Goal: Information Seeking & Learning: Learn about a topic

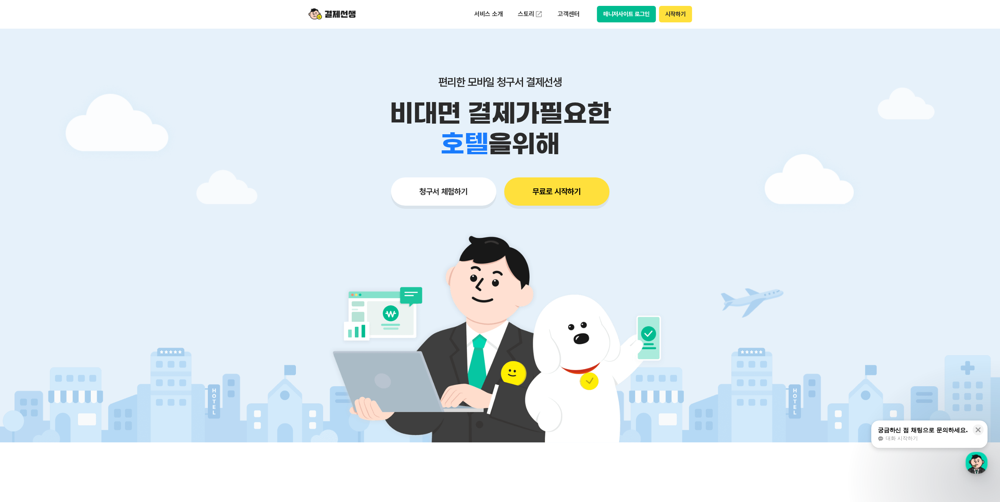
drag, startPoint x: 625, startPoint y: 14, endPoint x: 544, endPoint y: 207, distance: 209.3
click at [629, 15] on button "매니저사이트 로그인" at bounding box center [626, 14] width 59 height 16
click at [563, 12] on p "고객센터" at bounding box center [568, 14] width 33 height 14
click at [585, 47] on link "자주 묻는 질문" at bounding box center [585, 46] width 66 height 16
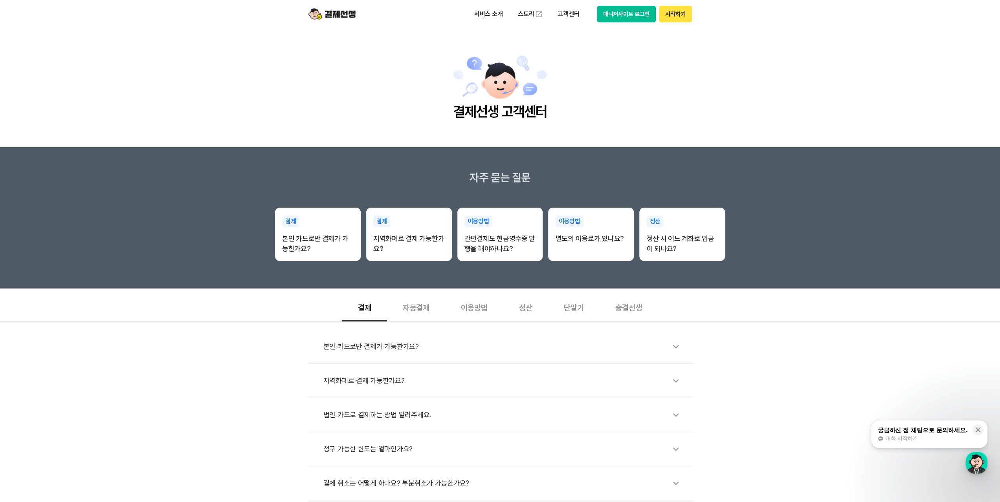
click at [412, 306] on div "자동결제" at bounding box center [416, 307] width 58 height 29
click at [473, 309] on div "이용방법" at bounding box center [474, 307] width 58 height 29
click at [392, 414] on div "별도의 이용료가 있나요?" at bounding box center [503, 415] width 361 height 18
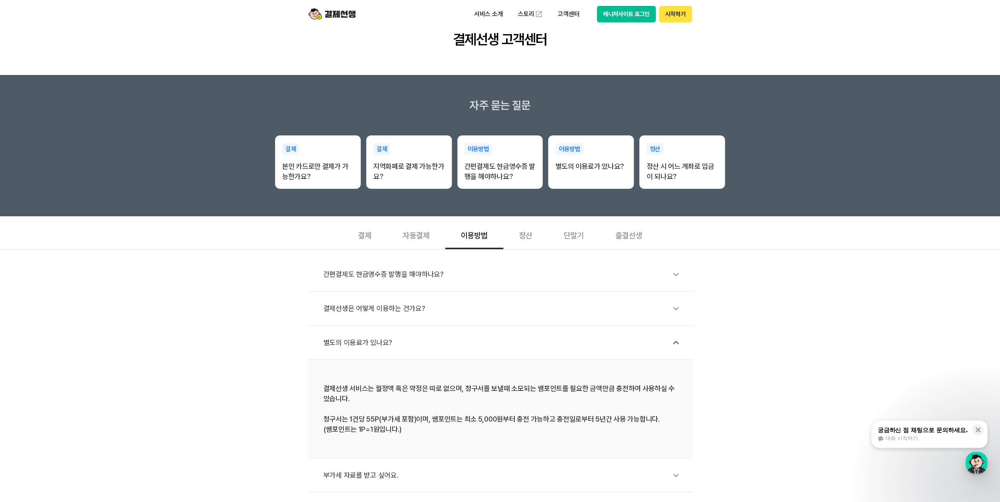
scroll to position [157, 0]
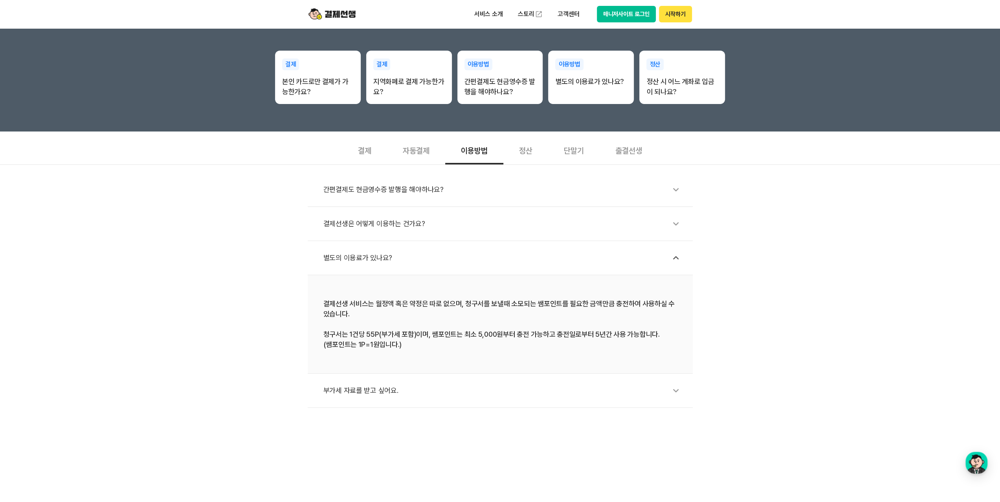
click at [669, 396] on icon at bounding box center [676, 391] width 18 height 18
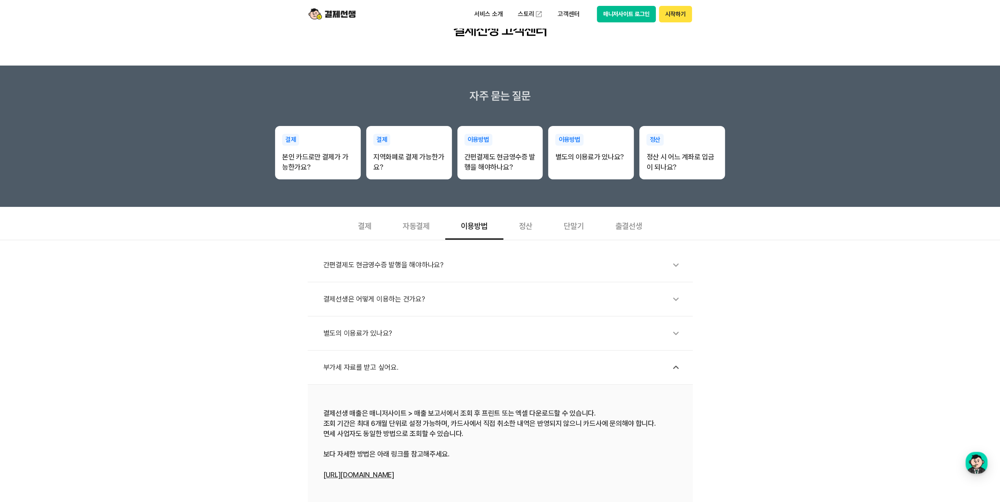
scroll to position [79, 0]
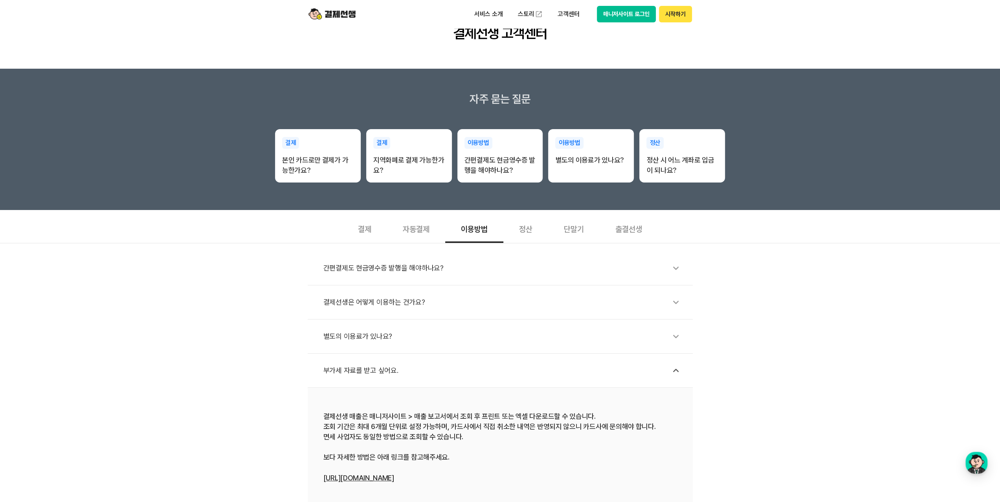
click at [377, 306] on div "결제선생은 어떻게 이용하는 건가요?" at bounding box center [503, 302] width 361 height 18
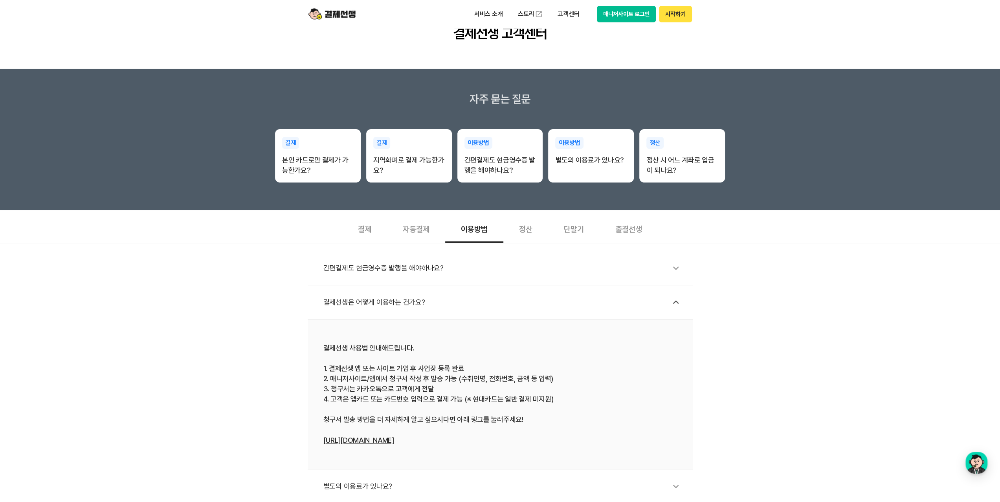
click at [599, 276] on div "간편결제도 현금영수증 발행을 해야하나요?" at bounding box center [503, 268] width 361 height 18
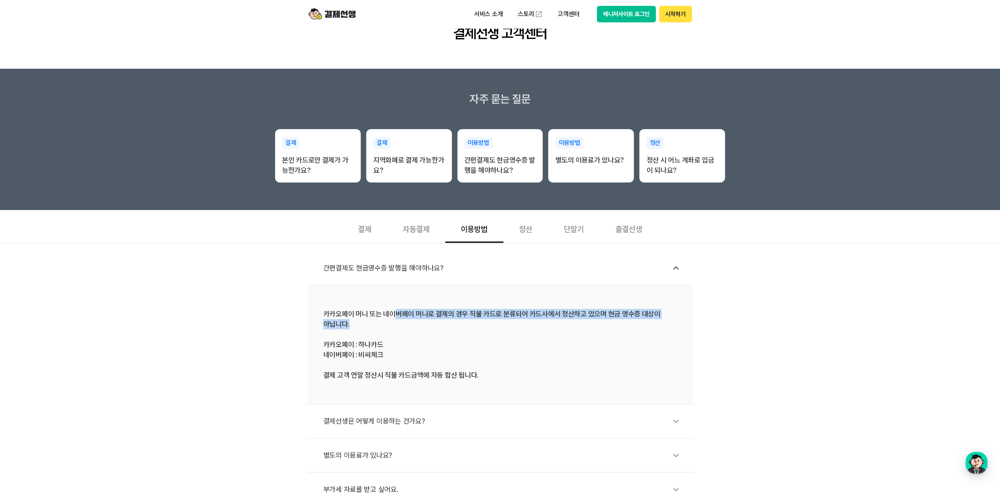
drag, startPoint x: 391, startPoint y: 315, endPoint x: 436, endPoint y: 321, distance: 44.7
click at [436, 321] on div "카카오페이 머니 또는 네이버페이 머니로 결제의 경우 직불 카드로 분류되어 카드사에서 정산하고 있으며 현금 영수증 대상이 아닙니다. 카카오페이 …" at bounding box center [500, 344] width 354 height 71
click at [478, 340] on div "카카오페이 머니 또는 네이버페이 머니로 결제의 경우 직불 카드로 분류되어 카드사에서 정산하고 있으며 현금 영수증 대상이 아닙니다. 카카오페이 …" at bounding box center [500, 344] width 354 height 71
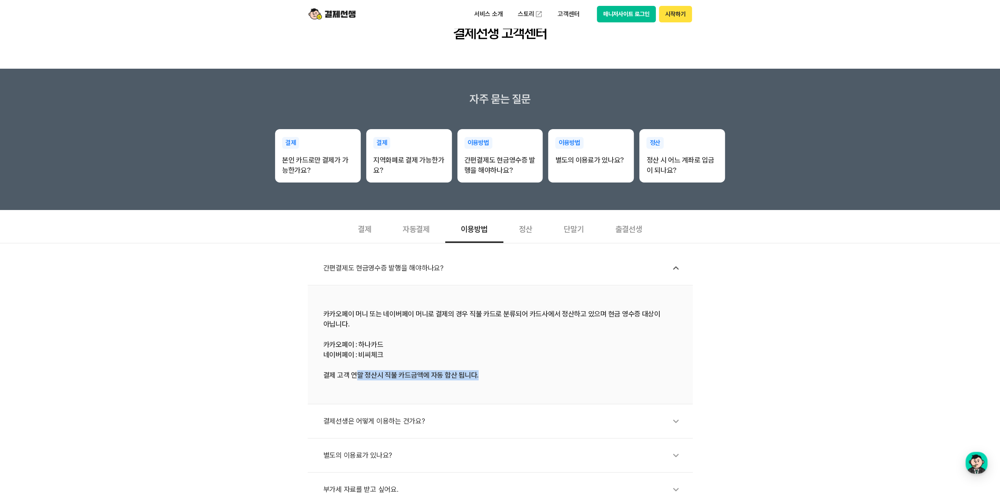
drag, startPoint x: 355, startPoint y: 378, endPoint x: 511, endPoint y: 379, distance: 156.7
click at [508, 380] on div "카카오페이 머니 또는 네이버페이 머니로 결제의 경우 직불 카드로 분류되어 카드사에서 정산하고 있으며 현금 영수증 대상이 아닙니다. 카카오페이 …" at bounding box center [500, 344] width 354 height 71
click at [532, 375] on div "카카오페이 머니 또는 네이버페이 머니로 결제의 경우 직불 카드로 분류되어 카드사에서 정산하고 있으며 현금 영수증 대상이 아닙니다. 카카오페이 …" at bounding box center [500, 344] width 354 height 71
click at [528, 233] on div "정산" at bounding box center [525, 228] width 45 height 29
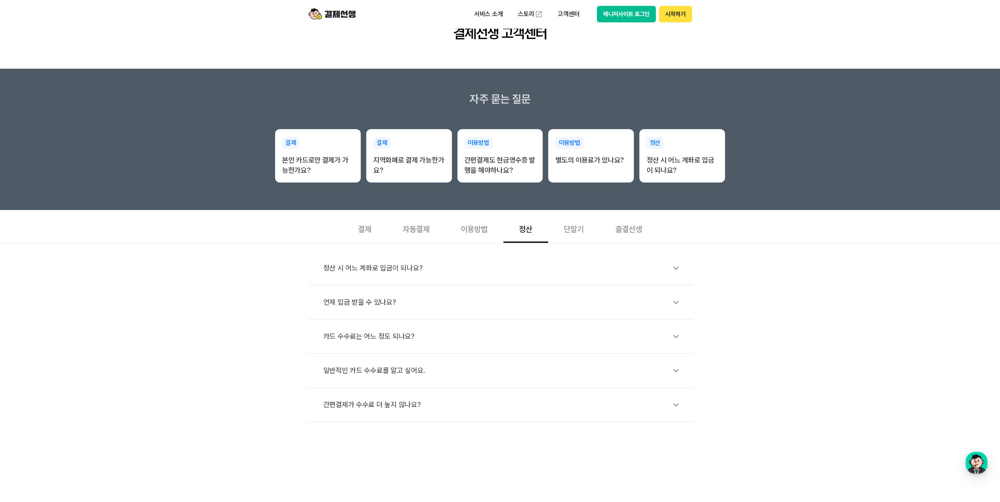
click at [352, 268] on div "정산 시 어느 계좌로 입금이 되나요?" at bounding box center [503, 268] width 361 height 18
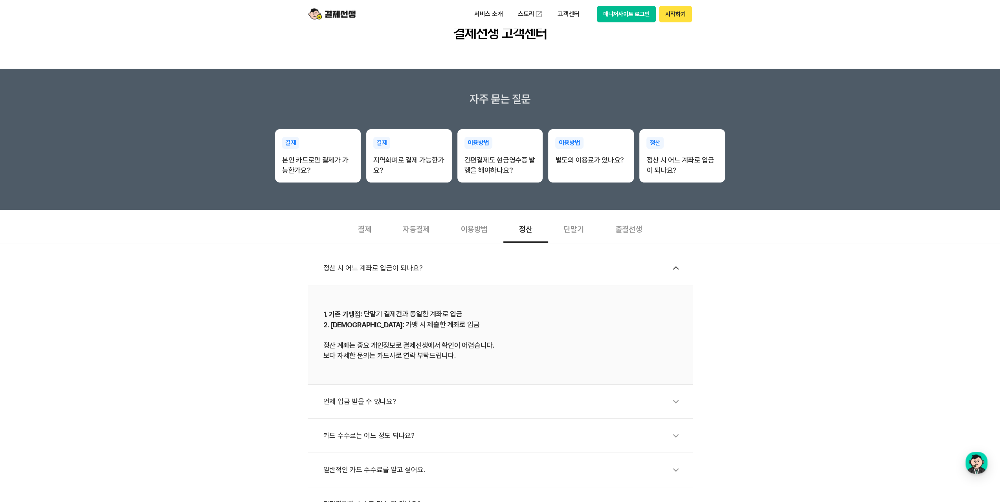
click at [387, 407] on div "언제 입금 받을 수 있나요?" at bounding box center [503, 402] width 361 height 18
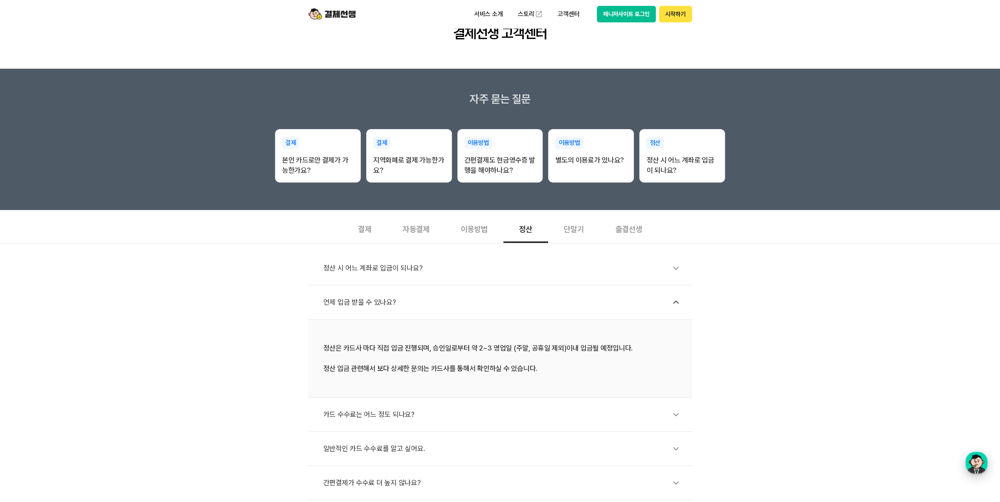
click at [980, 469] on div "button" at bounding box center [976, 463] width 22 height 22
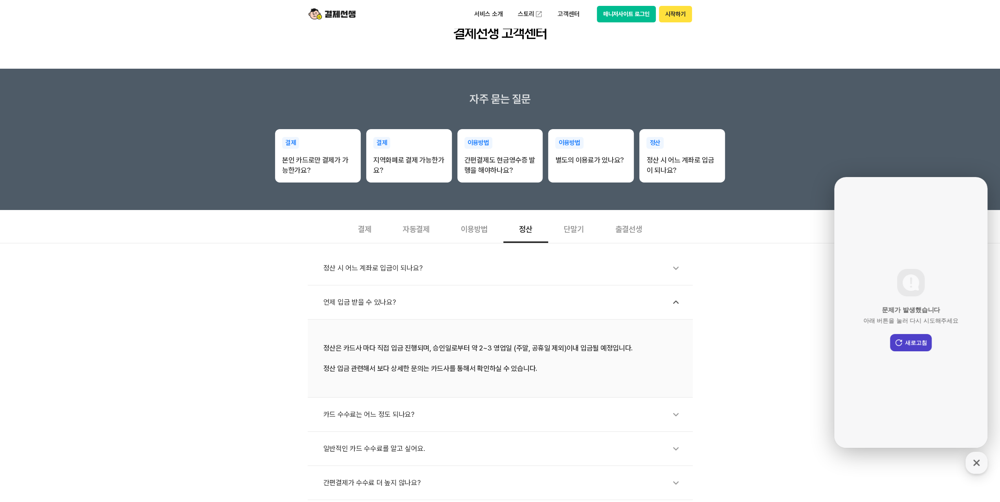
click at [911, 347] on button "새로고침" at bounding box center [911, 342] width 42 height 17
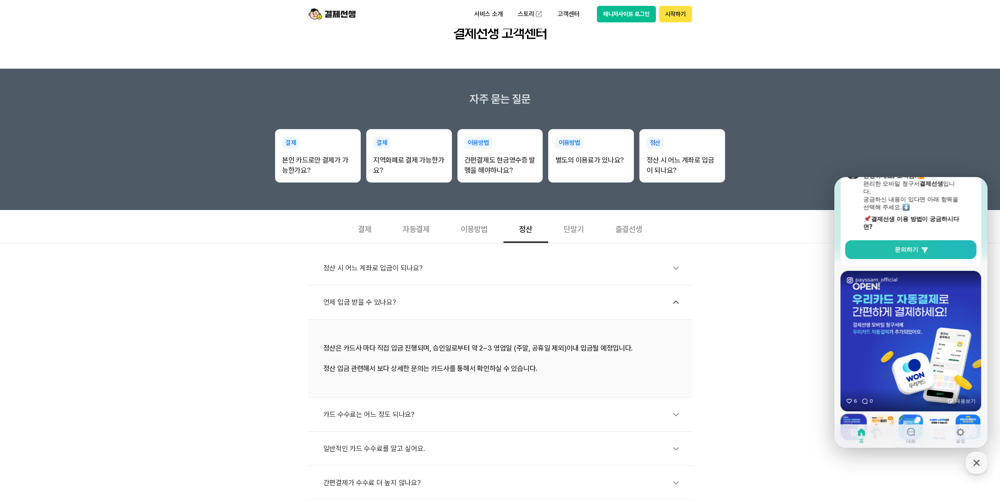
scroll to position [0, 0]
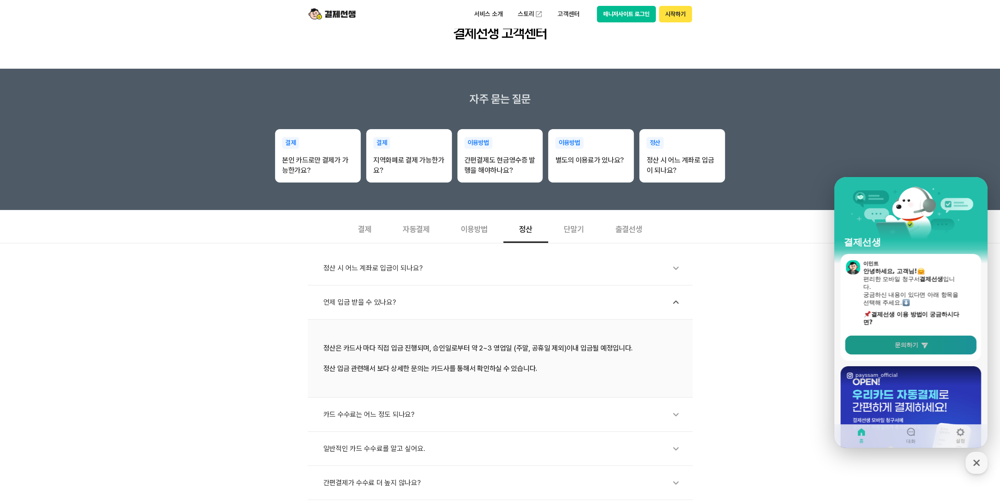
click at [913, 348] on span "문의하기" at bounding box center [906, 345] width 24 height 8
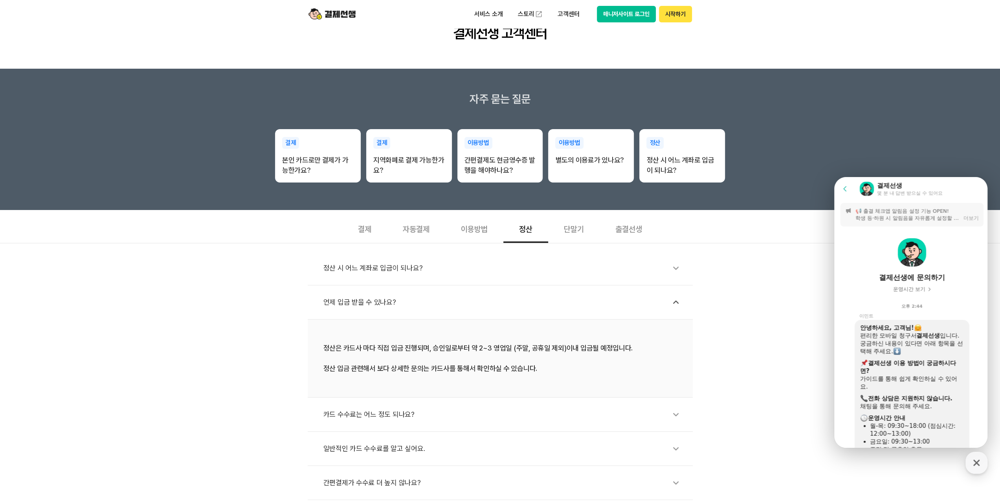
click at [932, 214] on p "📢 출결 체크앱 알림음 설정 기능 OPEN! 학생 등·하원 시 알림음을 자유롭게 설정할 수 있어요. 설정 방법은 가이드를 참고해 주세요. 👉 …" at bounding box center [907, 215] width 104 height 14
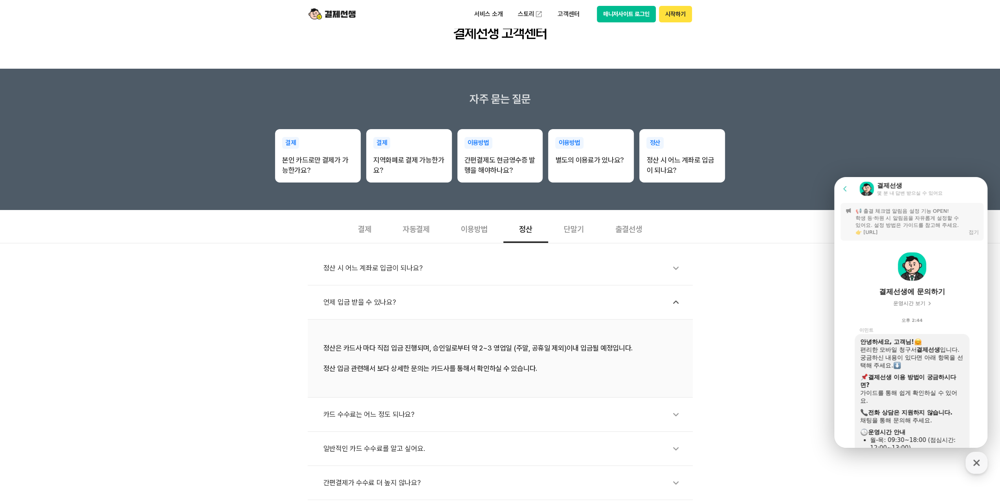
click at [963, 231] on div "📢 출결 체크앱 알림음 설정 기능 OPEN! 학생 등·하원 시 알림음을 자유롭게 설정할 수 있어요. 설정 방법은 가이드를 참고해 주세요. 👉 …" at bounding box center [911, 222] width 143 height 38
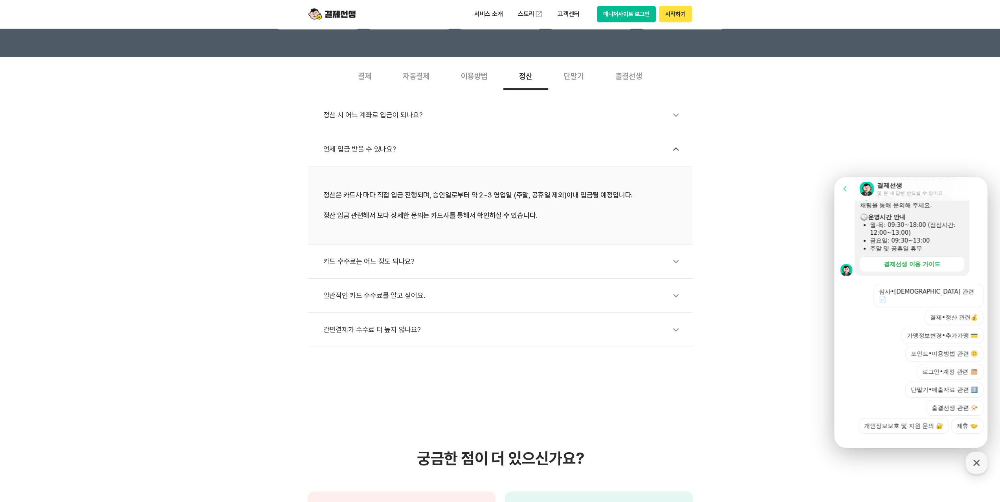
scroll to position [236, 0]
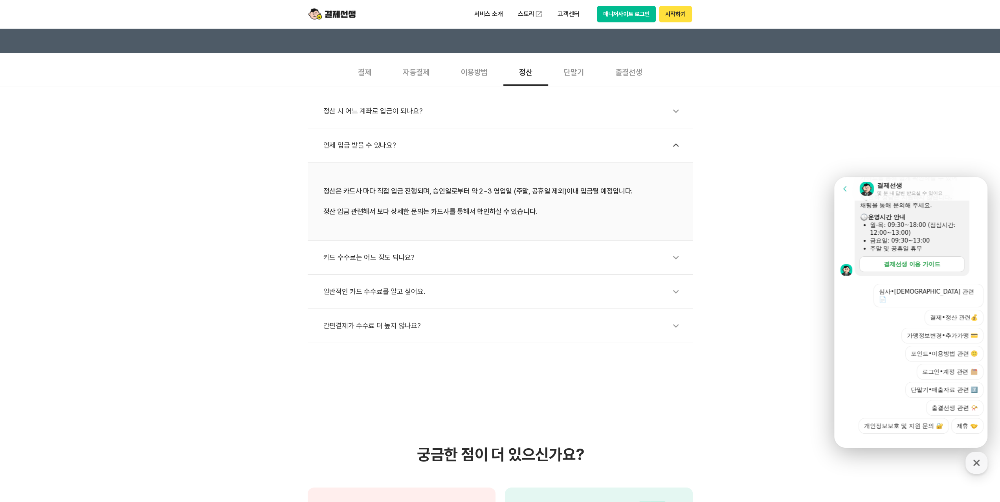
click at [865, 264] on link "결제선생 이용 가이드" at bounding box center [911, 265] width 105 height 16
